Goal: Task Accomplishment & Management: Use online tool/utility

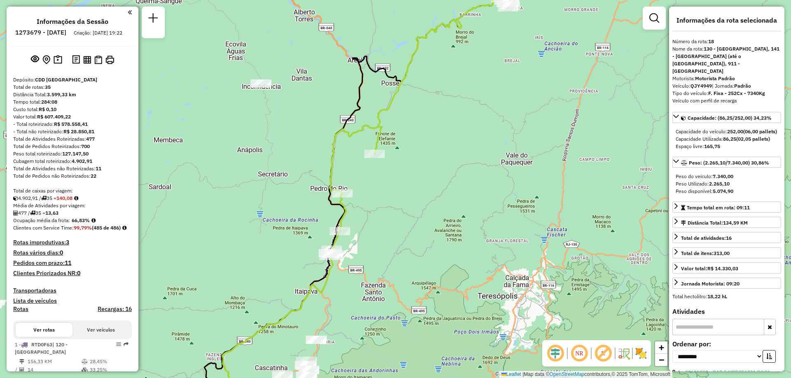
select select "**********"
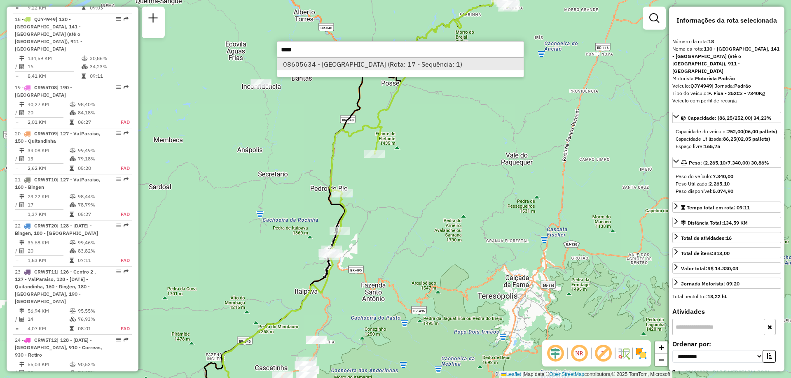
type input "****"
click at [337, 64] on li "08605634 - [GEOGRAPHIC_DATA] (Rota: 17 - Sequência: 1)" at bounding box center [400, 64] width 246 height 12
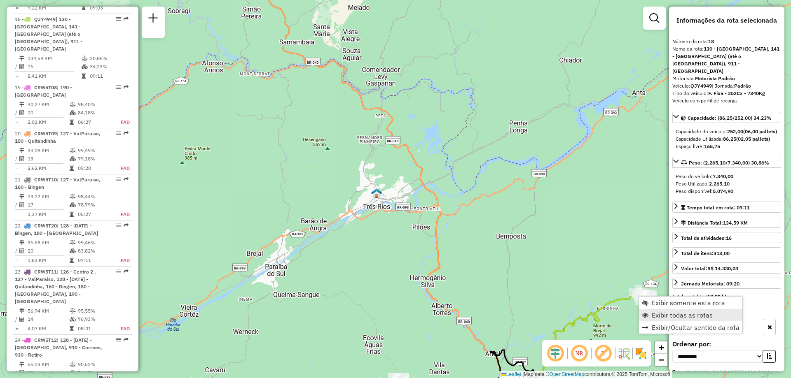
click at [659, 316] on span "Exibir todas as rotas" at bounding box center [681, 315] width 61 height 7
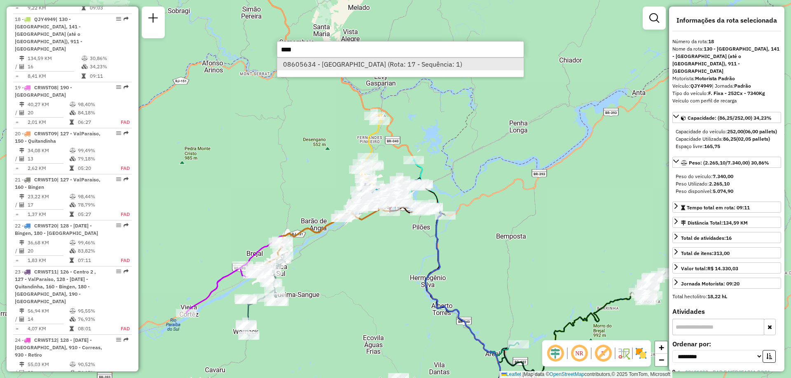
type input "****"
click at [349, 63] on li "08605634 - [GEOGRAPHIC_DATA] (Rota: 17 - Sequência: 1)" at bounding box center [400, 64] width 246 height 12
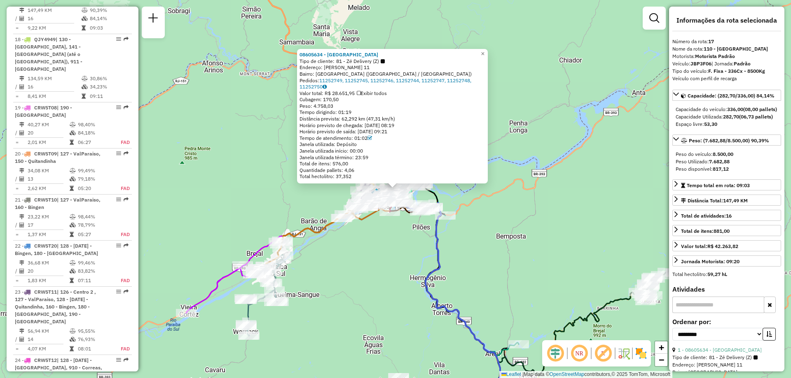
scroll to position [1071, 0]
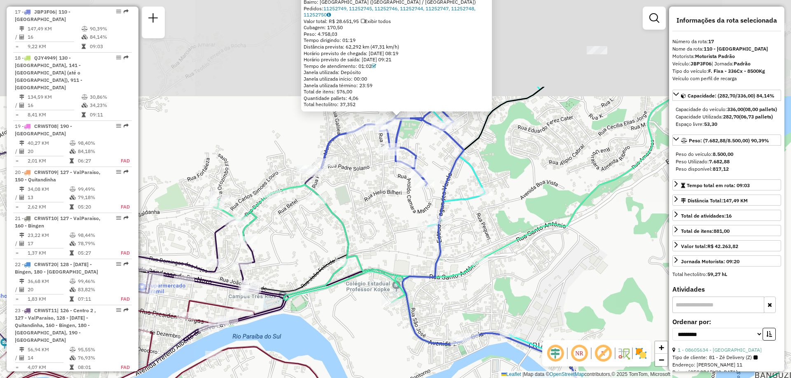
drag, startPoint x: 406, startPoint y: 79, endPoint x: 394, endPoint y: 204, distance: 125.3
click at [394, 204] on div "08605634 - NA BRASA Tipo de cliente: 81 - Zé Delivery (Z) Endereço: [PERSON_NAM…" at bounding box center [395, 189] width 791 height 378
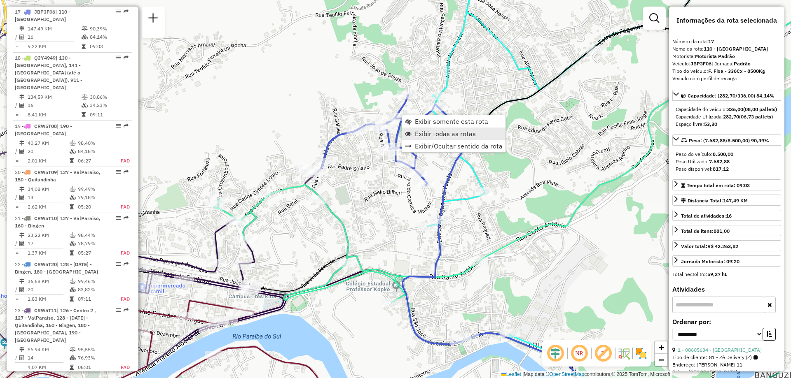
click at [441, 131] on span "Exibir todas as rotas" at bounding box center [445, 134] width 61 height 7
click at [390, 134] on link "Exibir somente esta rota" at bounding box center [431, 133] width 103 height 12
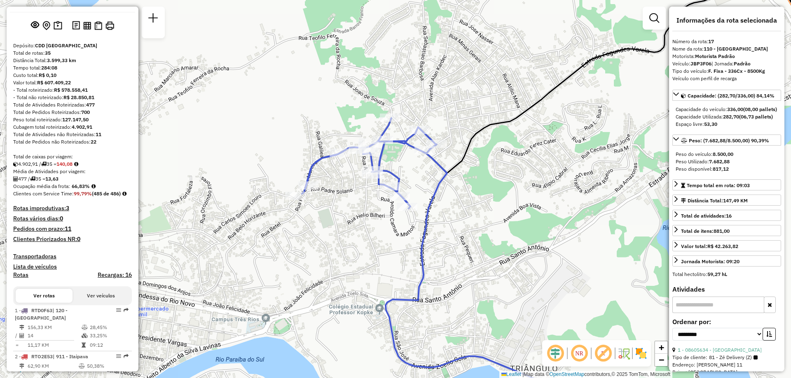
scroll to position [0, 0]
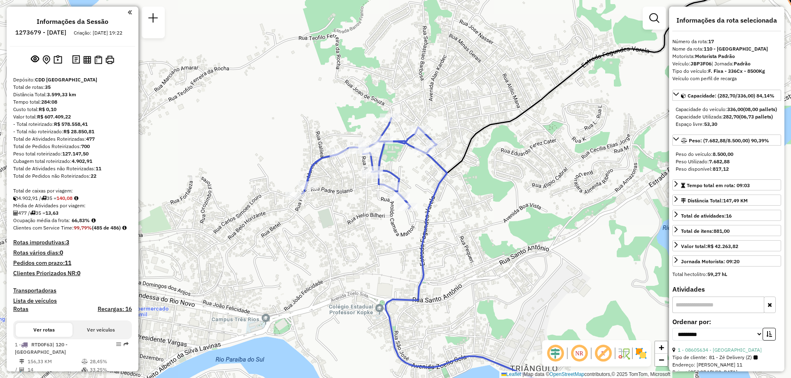
click at [51, 35] on h6 "1273679 - [DATE]" at bounding box center [40, 32] width 51 height 7
click at [50, 34] on h6 "1273679 - [DATE]" at bounding box center [40, 32] width 51 height 7
copy h6 "1273679"
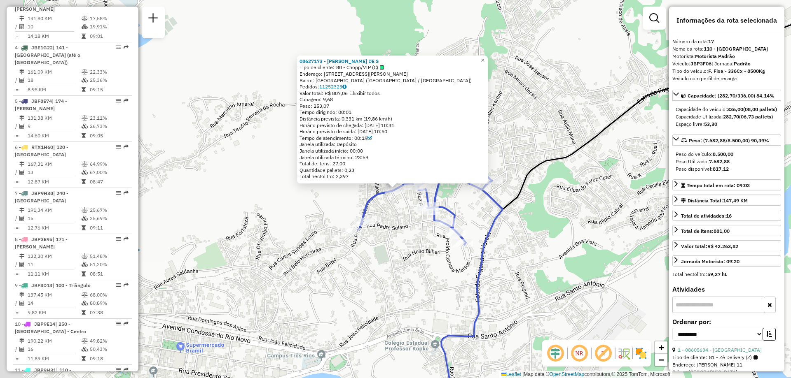
scroll to position [1071, 0]
